Goal: Information Seeking & Learning: Learn about a topic

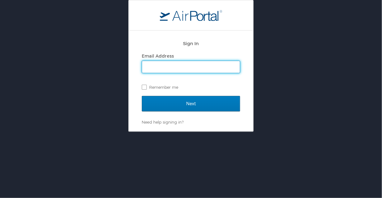
type input "kimberly.snell@cbtravel.com"
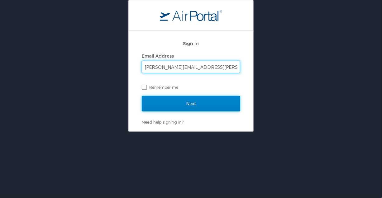
click at [190, 102] on input "Next" at bounding box center [191, 104] width 98 height 16
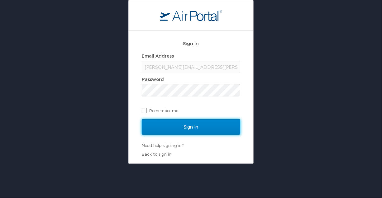
click at [191, 126] on input "Sign In" at bounding box center [191, 127] width 98 height 16
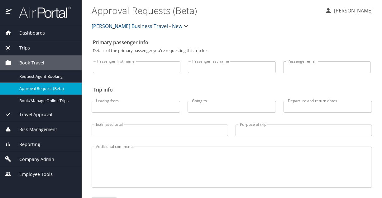
click at [37, 154] on div "Company Admin" at bounding box center [41, 159] width 82 height 15
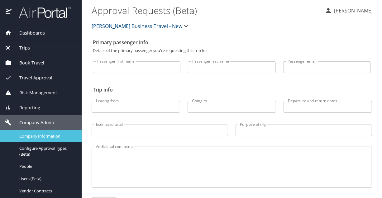
click at [40, 134] on span "Company Information" at bounding box center [46, 136] width 55 height 6
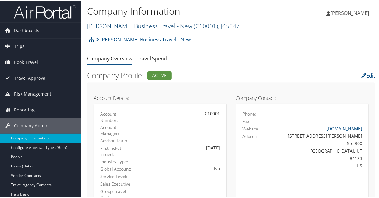
click at [135, 26] on link "[PERSON_NAME] Business Travel - New ( C10001 ) , [ 45347 ]" at bounding box center [164, 25] width 154 height 8
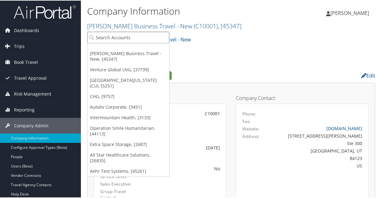
click at [121, 37] on input "search" at bounding box center [129, 37] width 82 height 12
type input "chg"
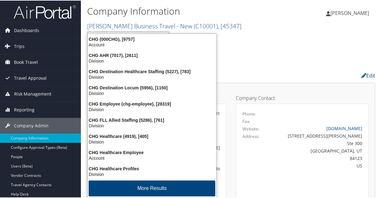
click at [121, 37] on div "CHG (000CHG), [9757]" at bounding box center [152, 39] width 136 height 6
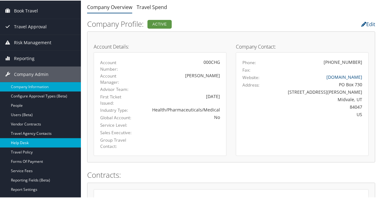
scroll to position [62, 0]
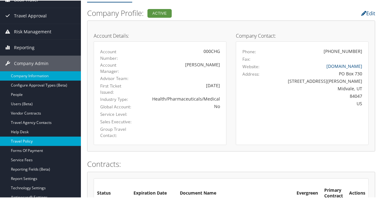
click at [24, 141] on link "Travel Policy" at bounding box center [40, 140] width 81 height 9
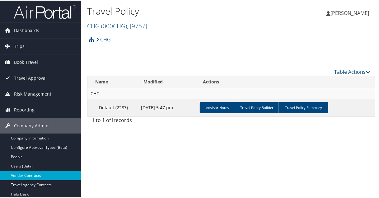
click at [21, 173] on link "Vendor Contracts" at bounding box center [40, 174] width 81 height 9
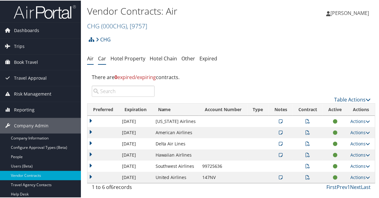
click at [100, 57] on link "Car" at bounding box center [102, 58] width 8 height 7
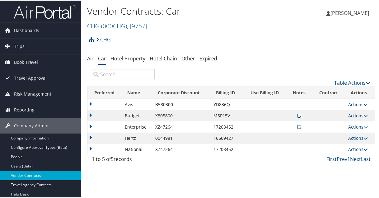
click at [298, 126] on icon at bounding box center [300, 126] width 4 height 4
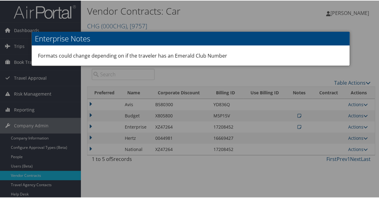
click at [363, 126] on div at bounding box center [191, 99] width 382 height 198
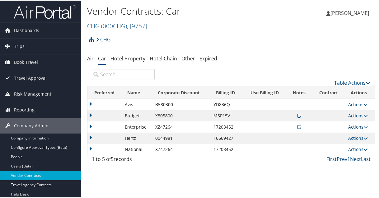
click at [364, 127] on icon at bounding box center [366, 126] width 4 height 4
click at [339, 142] on link "View Contracts" at bounding box center [343, 146] width 41 height 11
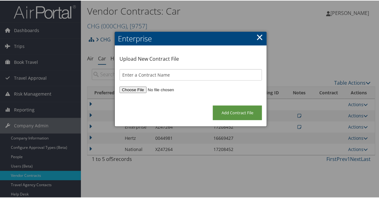
click at [259, 33] on link "×" at bounding box center [259, 36] width 7 height 12
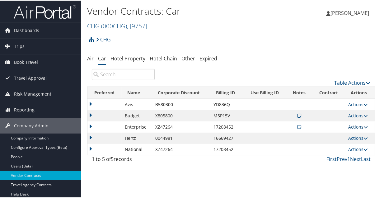
click at [364, 126] on icon at bounding box center [366, 126] width 4 height 4
click at [363, 130] on ul "View Notes View Contracts Edit Contract Delete" at bounding box center [345, 151] width 44 height 43
click at [295, 126] on td at bounding box center [300, 126] width 26 height 11
click at [298, 126] on icon at bounding box center [300, 126] width 4 height 4
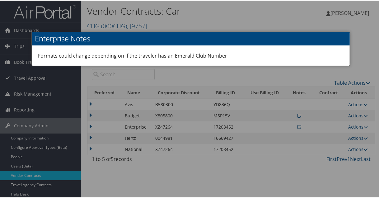
click at [252, 173] on div at bounding box center [191, 99] width 382 height 198
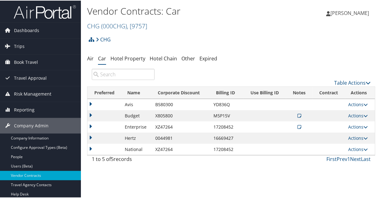
click at [186, 183] on div "Vendor Contracts: Car CHG ( 000CHG ) , [ 9757 ] CHG [PERSON_NAME] Business Trav…" at bounding box center [231, 99] width 301 height 198
